Goal: Task Accomplishment & Management: Manage account settings

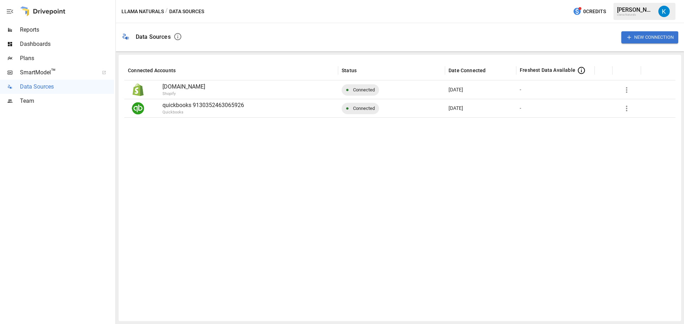
click at [364, 108] on span "Connected" at bounding box center [364, 108] width 30 height 18
click at [628, 111] on icon "button" at bounding box center [626, 108] width 9 height 9
click at [178, 106] on div at bounding box center [342, 162] width 684 height 324
click at [155, 106] on div at bounding box center [145, 108] width 35 height 18
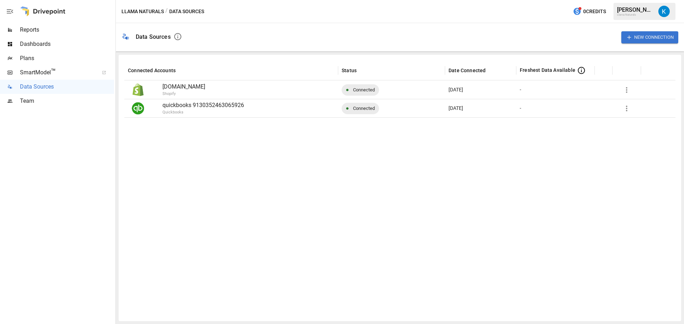
click at [202, 104] on p "quickbooks 9130352463065926" at bounding box center [248, 105] width 172 height 9
click at [634, 109] on div at bounding box center [626, 108] width 21 height 14
click at [629, 109] on icon "button" at bounding box center [626, 108] width 9 height 9
click at [632, 126] on div "Reconnect" at bounding box center [641, 125] width 26 height 9
click at [225, 103] on p "quickbooks 9130352463065926" at bounding box center [248, 105] width 172 height 9
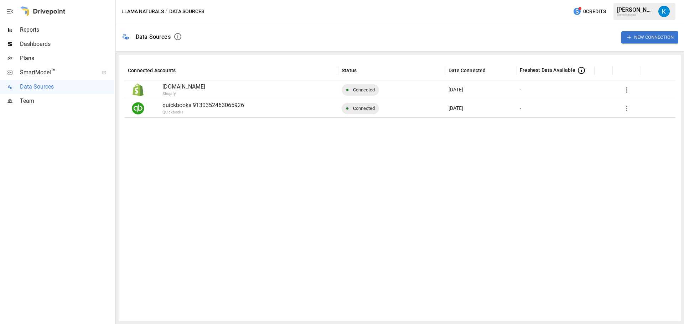
click at [632, 38] on button "New Connection" at bounding box center [649, 37] width 57 height 12
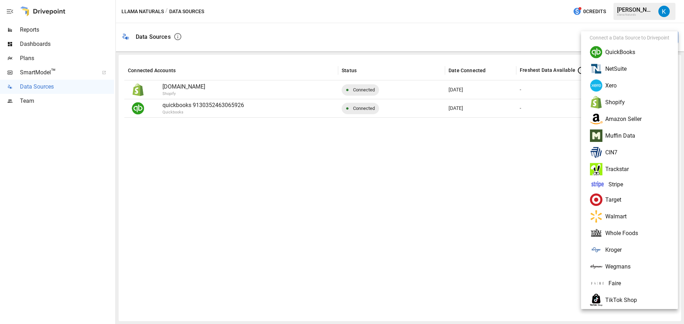
click at [609, 57] on li "QuickBooks" at bounding box center [629, 52] width 91 height 17
